Goal: Information Seeking & Learning: Learn about a topic

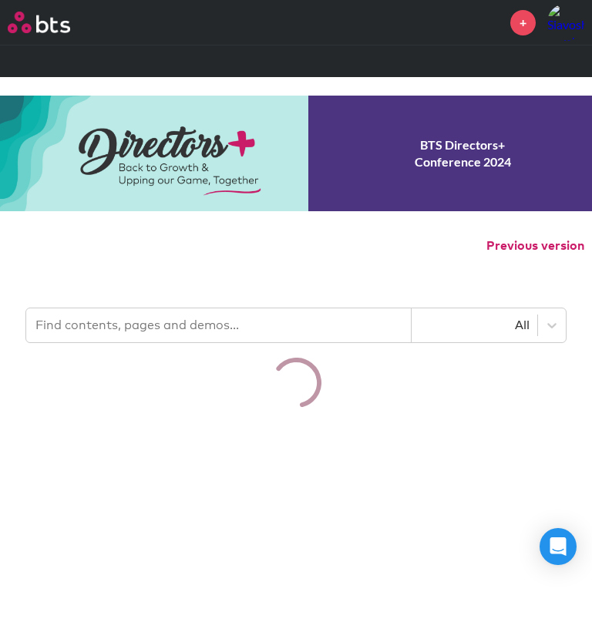
click at [203, 314] on input "text" at bounding box center [218, 325] width 385 height 34
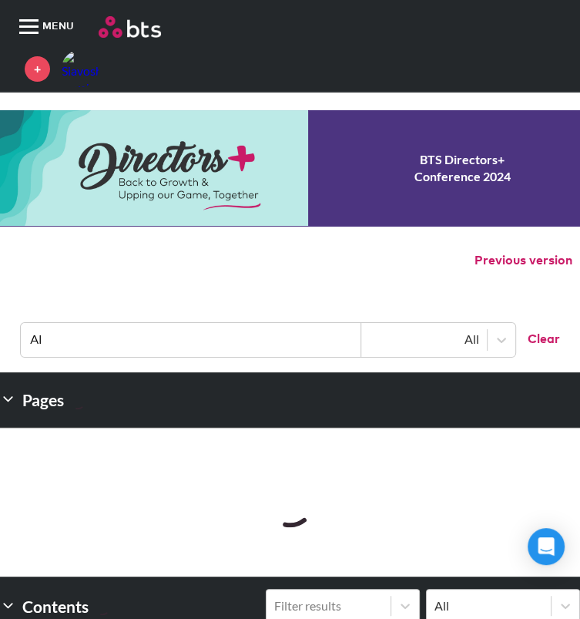
type input "AI"
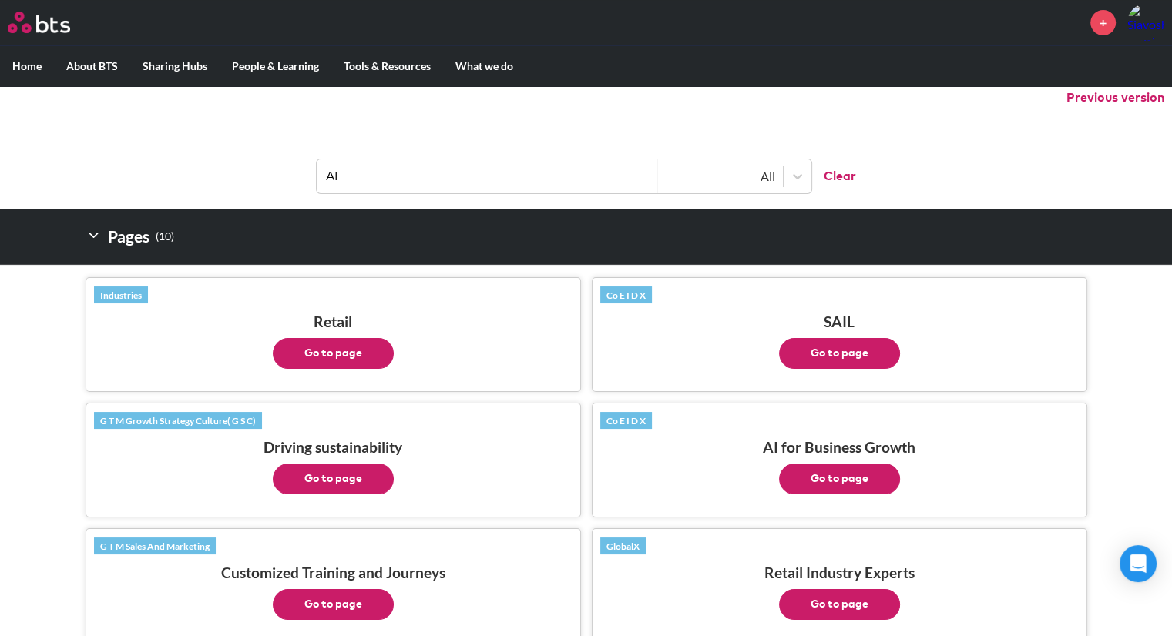
scroll to position [159, 0]
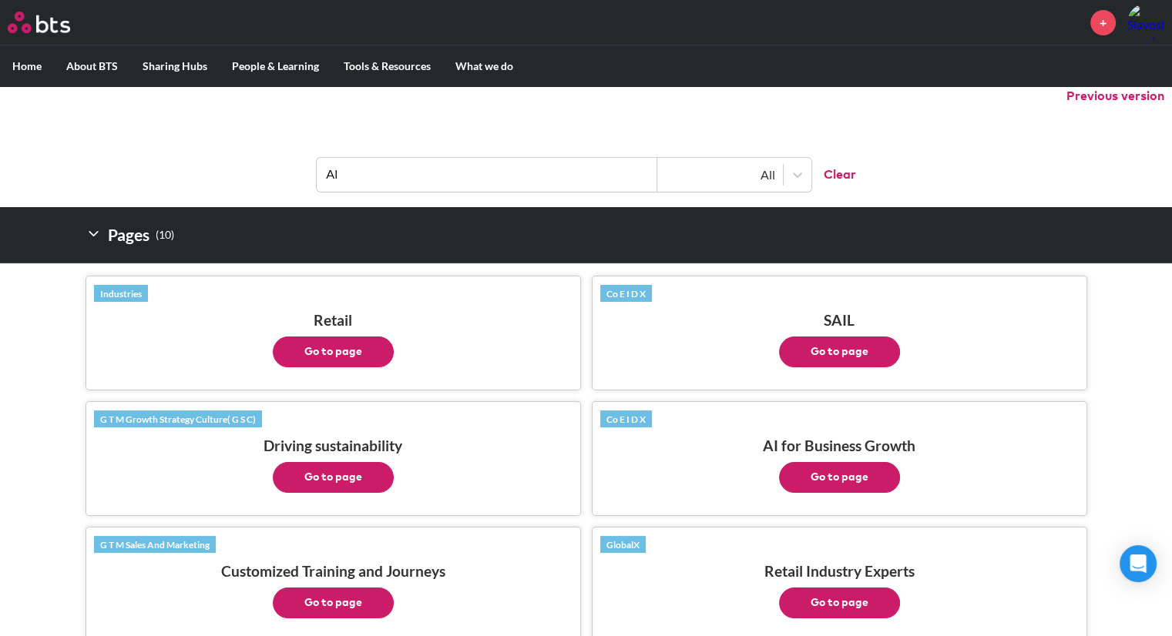
click at [591, 476] on button "Go to page" at bounding box center [839, 477] width 121 height 31
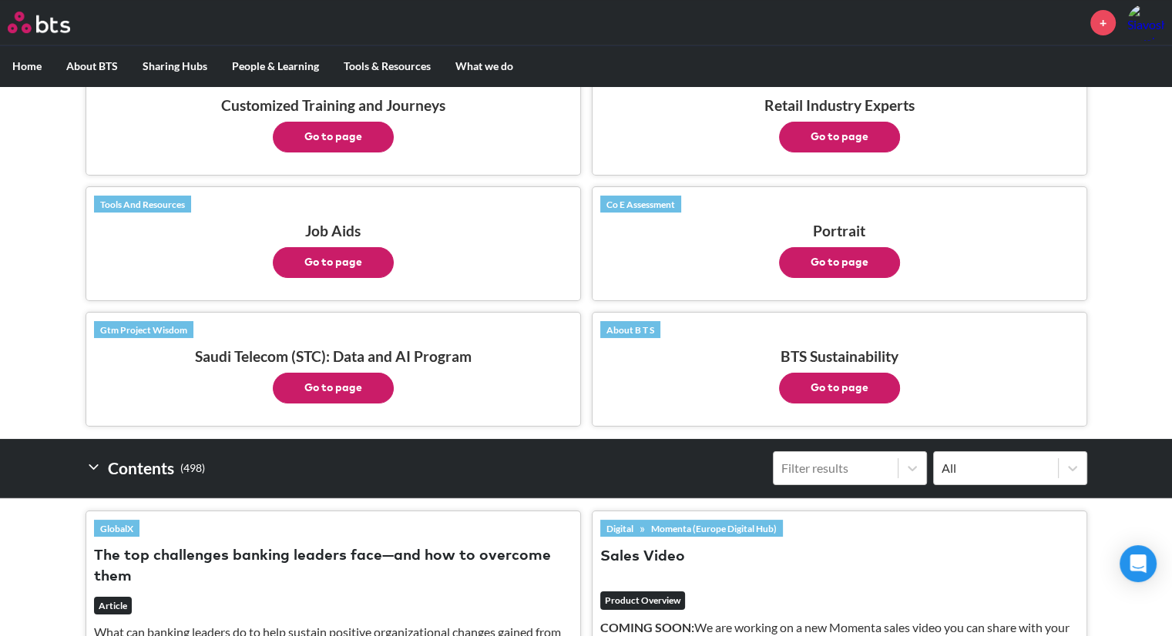
scroll to position [627, 0]
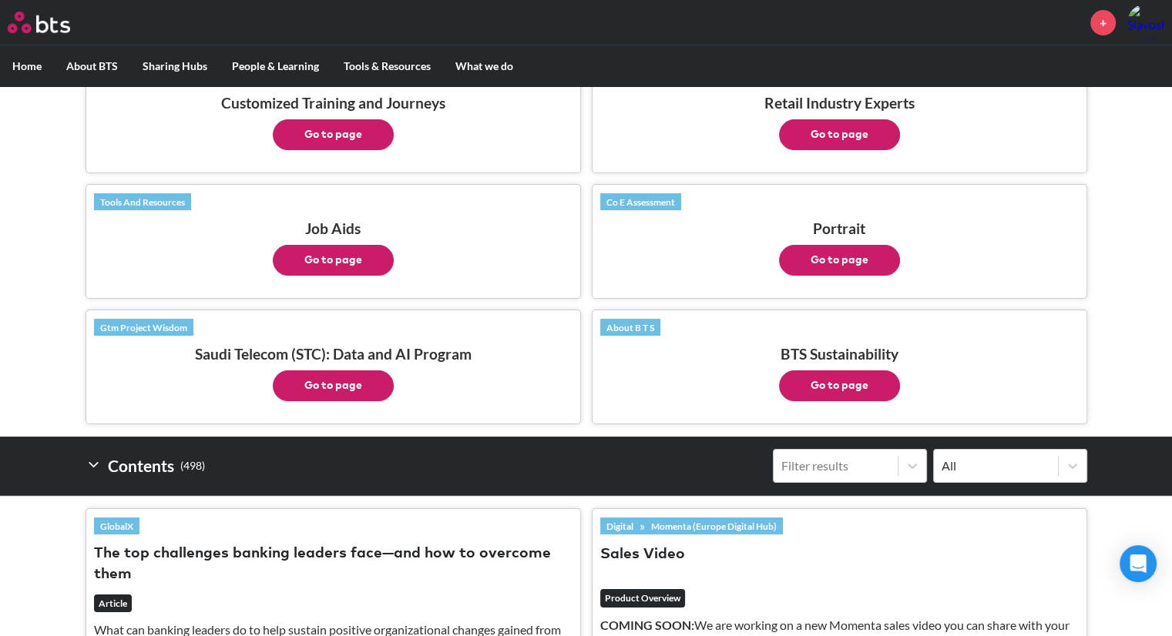
click at [325, 389] on button "Go to page" at bounding box center [333, 386] width 121 height 31
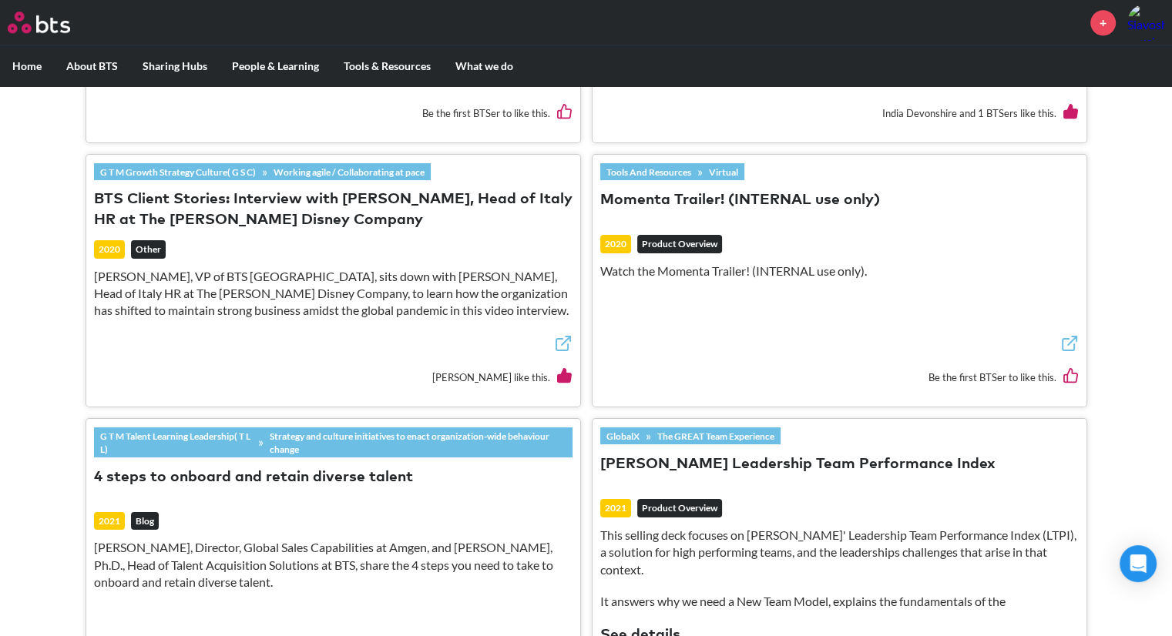
scroll to position [1266, 0]
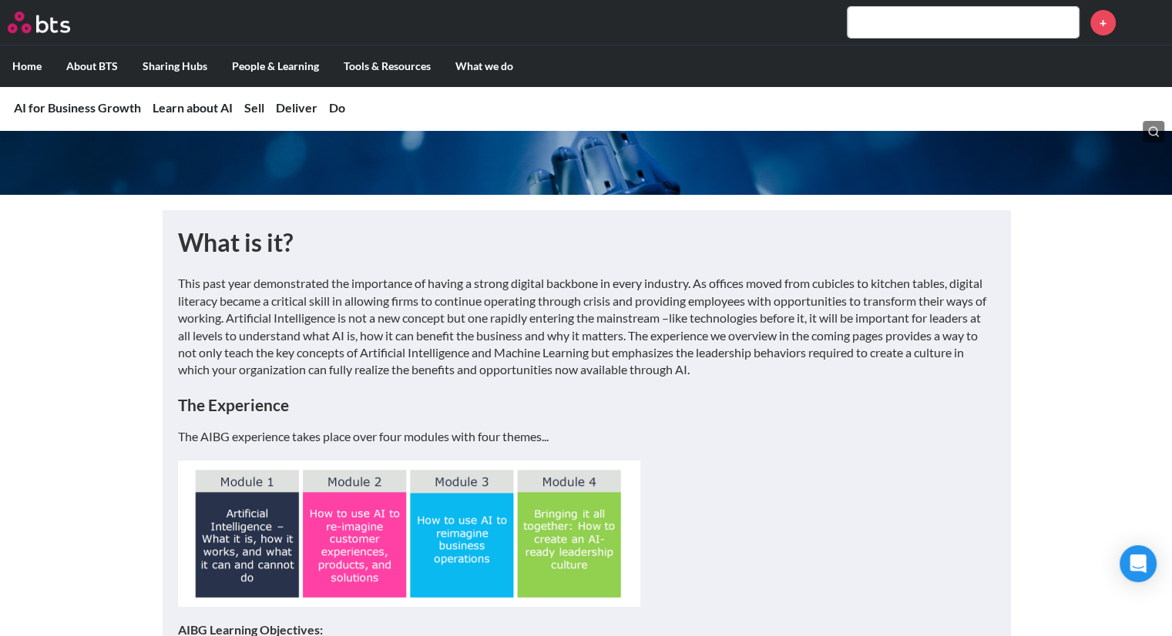
scroll to position [188, 0]
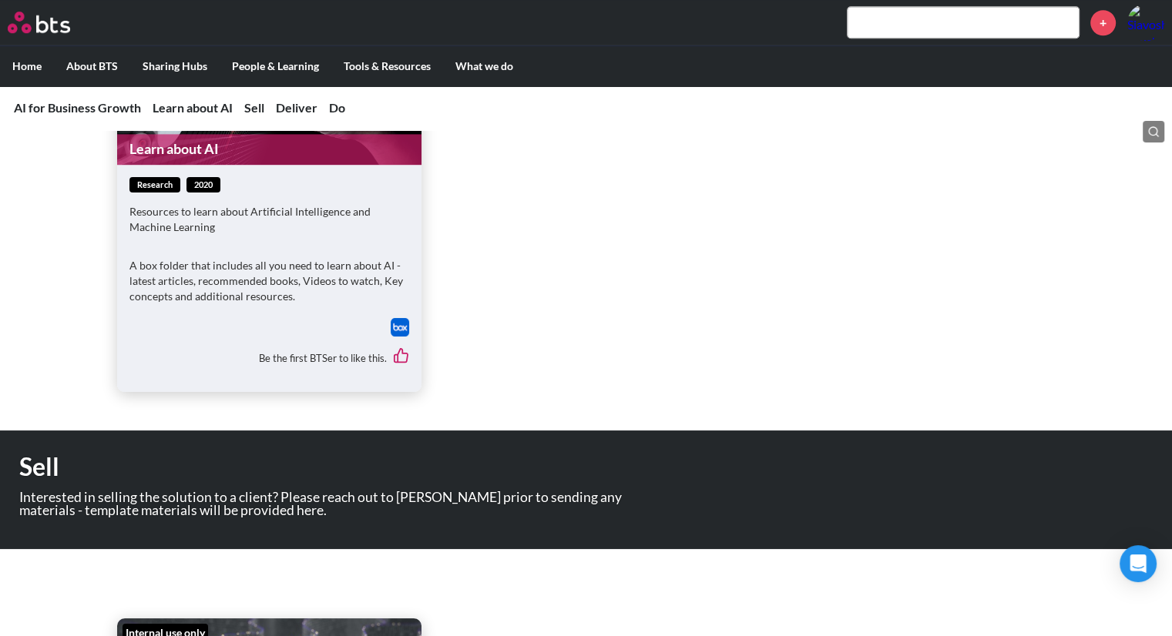
scroll to position [1229, 0]
click at [233, 149] on link "Learn about AI" at bounding box center [269, 149] width 304 height 30
